Goal: Understand process/instructions

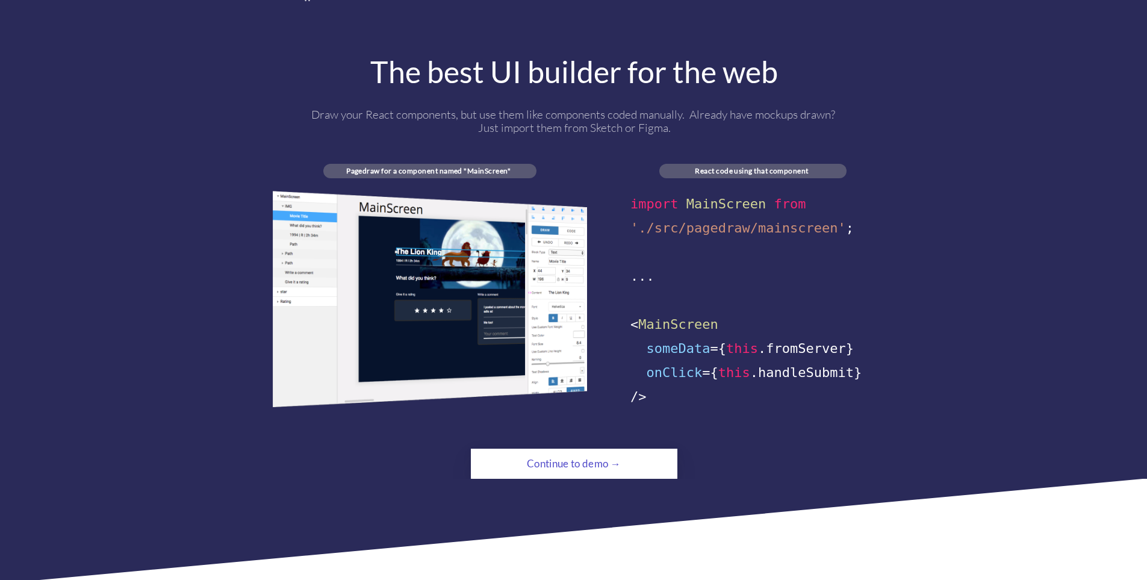
scroll to position [671, 0]
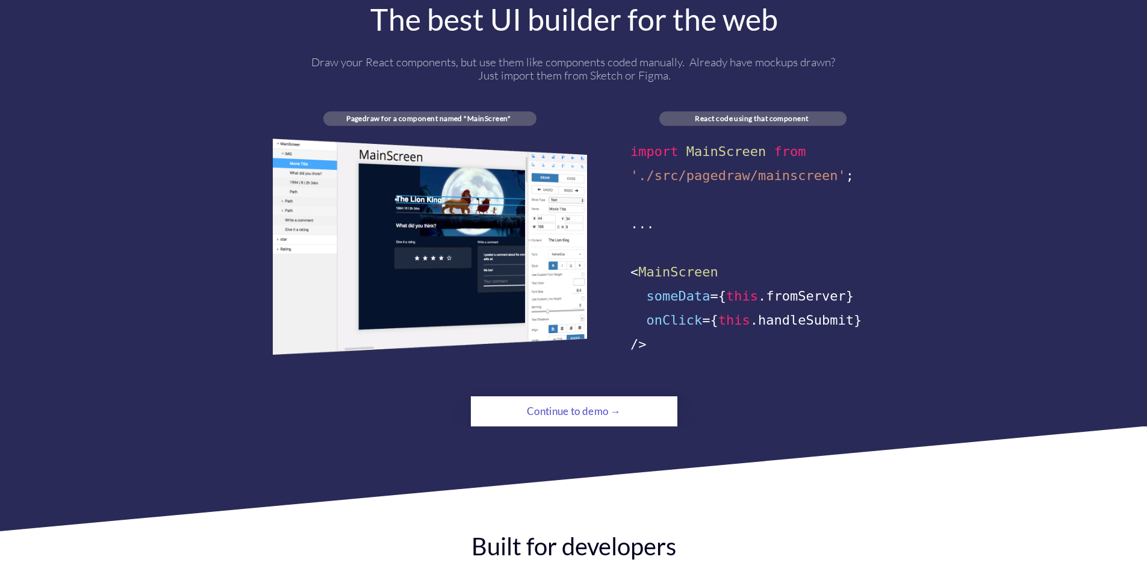
drag, startPoint x: 1155, startPoint y: 427, endPoint x: 1155, endPoint y: 125, distance: 302.2
click at [557, 399] on div "Continue to demo →" at bounding box center [573, 411] width 141 height 24
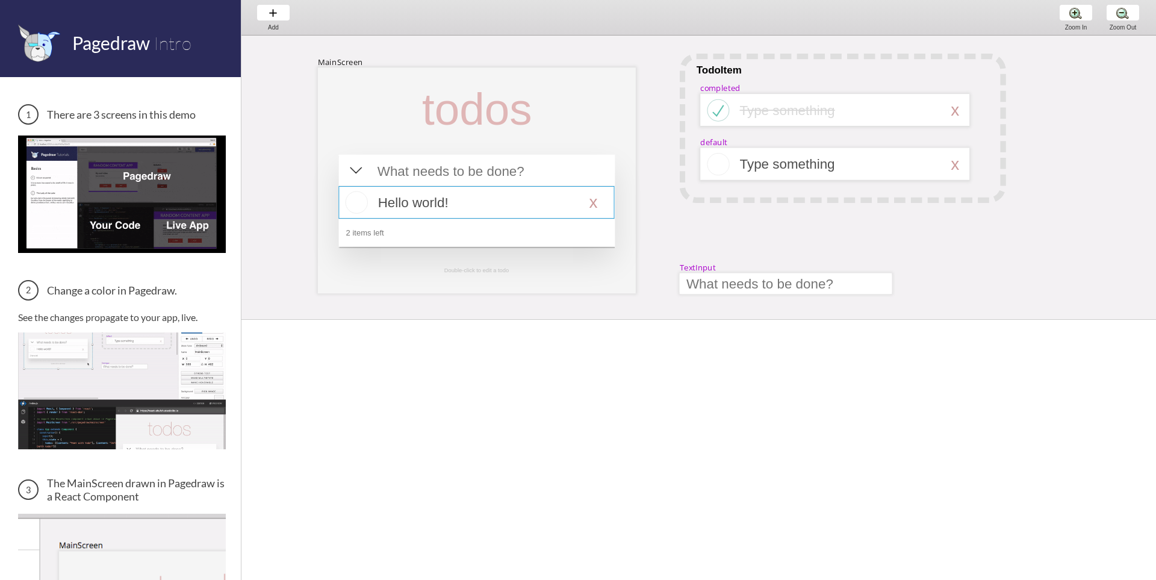
click at [381, 202] on div at bounding box center [476, 202] width 276 height 33
select select "16"
